Goal: Book appointment/travel/reservation

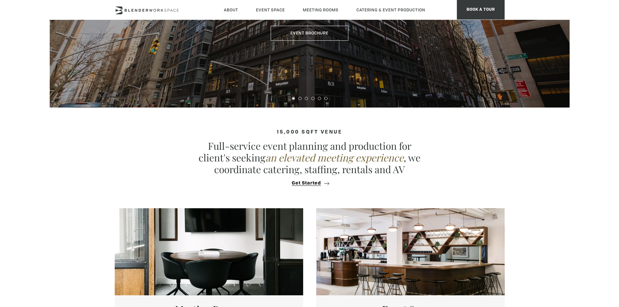
scroll to position [162, 0]
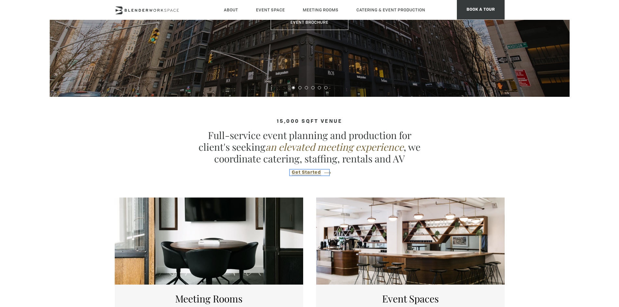
click at [302, 169] on button "Get Started" at bounding box center [309, 172] width 39 height 6
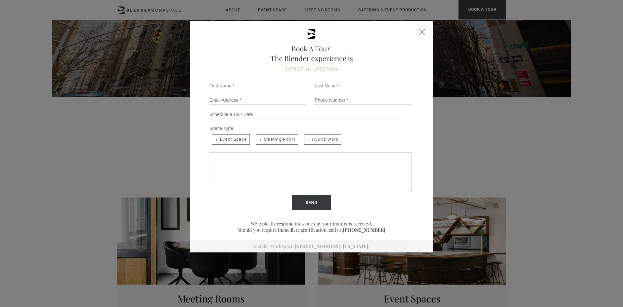
click at [418, 29] on div "Book A Tour. The Blender experience is better in-person. Team Size 1 2 3 4 5 6 …" at bounding box center [312, 137] width 244 height 232
click at [421, 30] on div "Close form" at bounding box center [423, 32] width 6 height 6
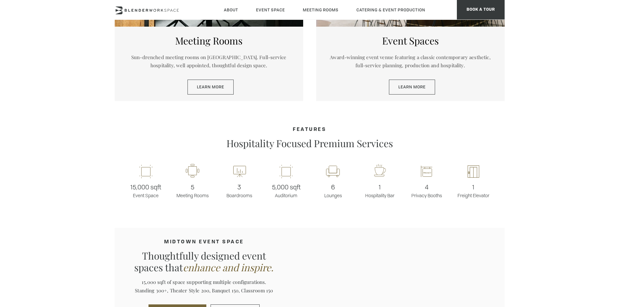
scroll to position [422, 0]
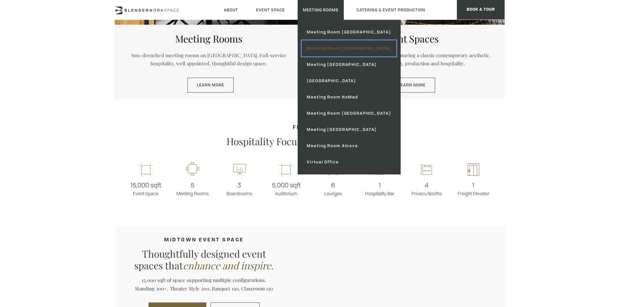
click at [335, 48] on link "Meeting Room [GEOGRAPHIC_DATA]" at bounding box center [348, 48] width 94 height 16
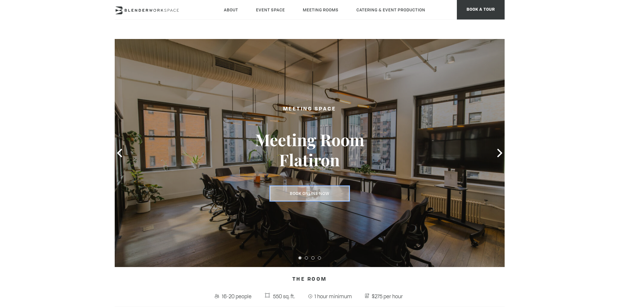
click at [313, 193] on link "Book Online Now" at bounding box center [309, 193] width 79 height 15
